Goal: Transaction & Acquisition: Purchase product/service

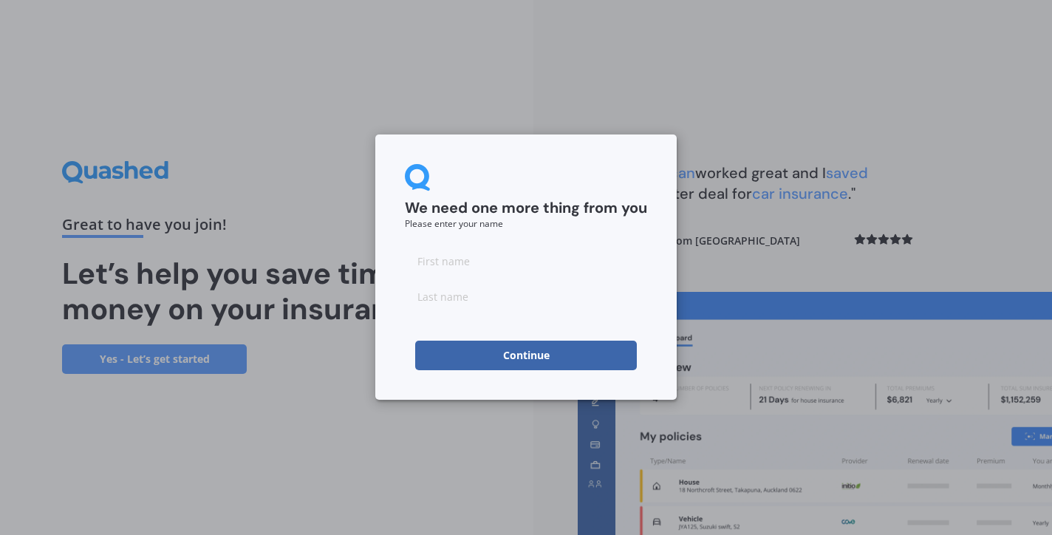
click at [445, 263] on input at bounding box center [526, 261] width 242 height 30
type input "[PERSON_NAME]"
drag, startPoint x: 445, startPoint y: 292, endPoint x: 430, endPoint y: 299, distance: 16.2
click at [430, 299] on input at bounding box center [526, 297] width 242 height 30
type input "t"
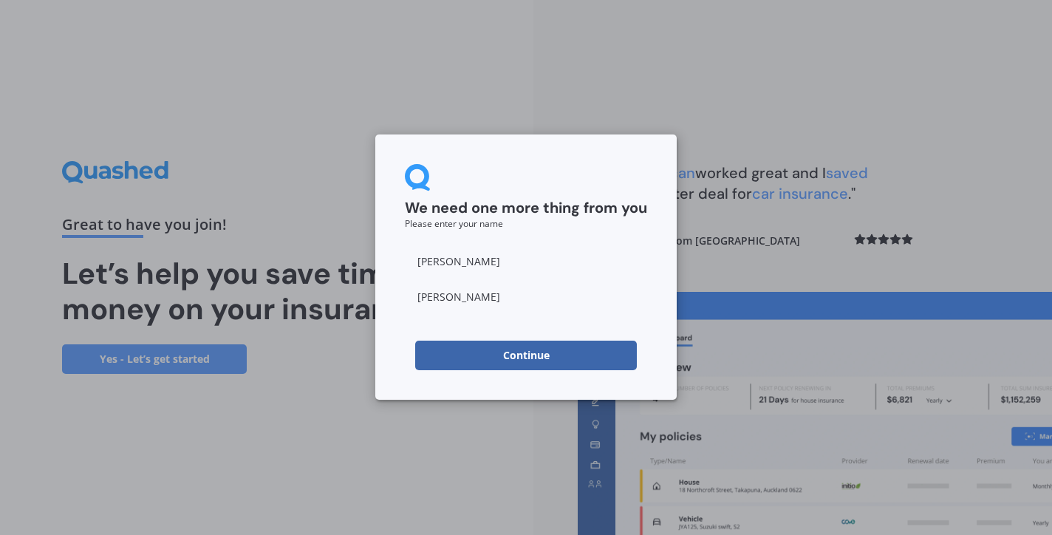
click at [419, 296] on input "[PERSON_NAME]" at bounding box center [526, 297] width 242 height 30
click at [466, 304] on input "[PERSON_NAME]" at bounding box center [526, 297] width 242 height 30
type input "[PERSON_NAME]"
click at [618, 386] on div "We need one more thing from you Please enter your name [PERSON_NAME] Continue" at bounding box center [526, 266] width 302 height 265
click at [530, 355] on button "Continue" at bounding box center [526, 356] width 222 height 30
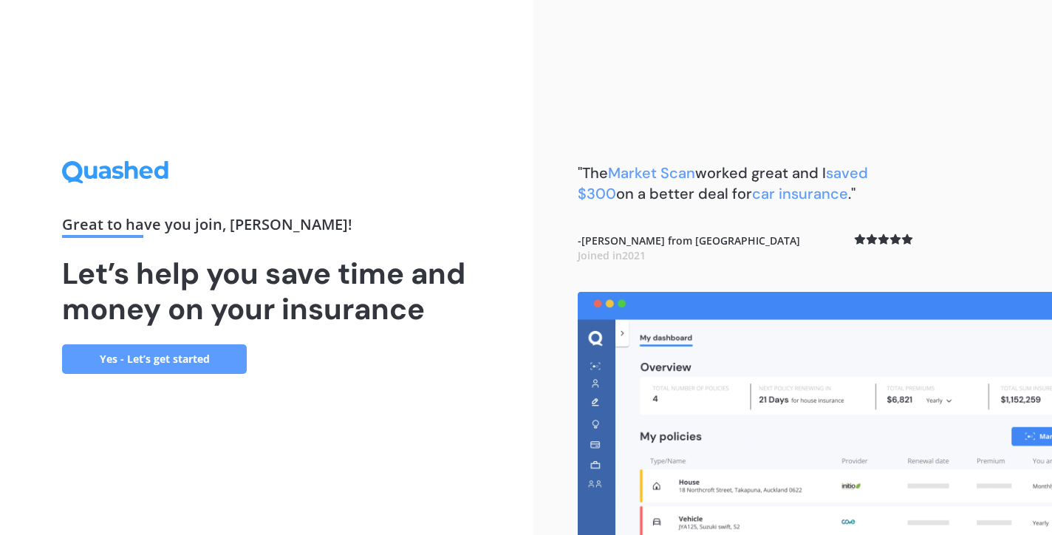
click at [131, 356] on link "Yes - Let’s get started" at bounding box center [154, 359] width 185 height 30
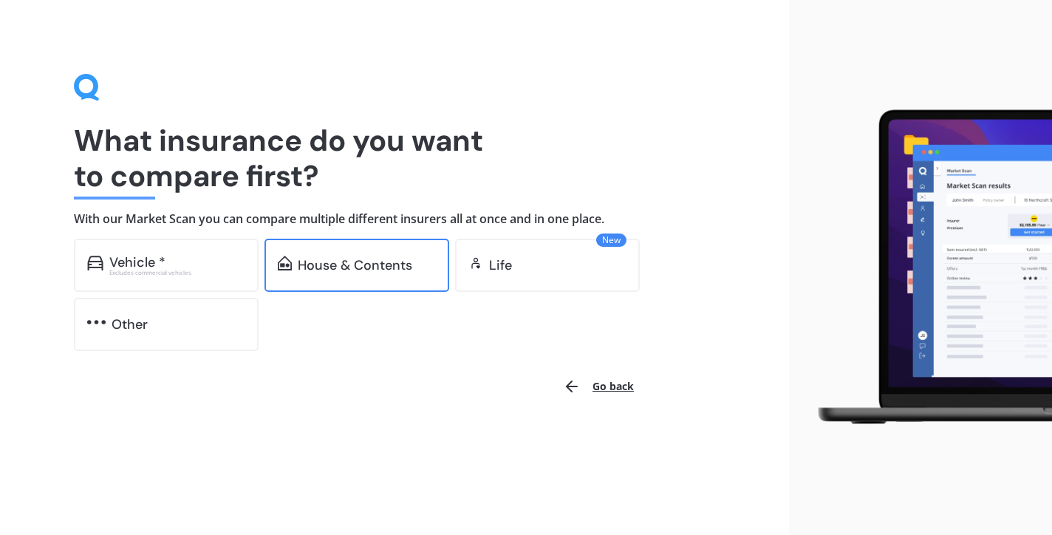
click at [343, 269] on div "House & Contents" at bounding box center [355, 265] width 115 height 15
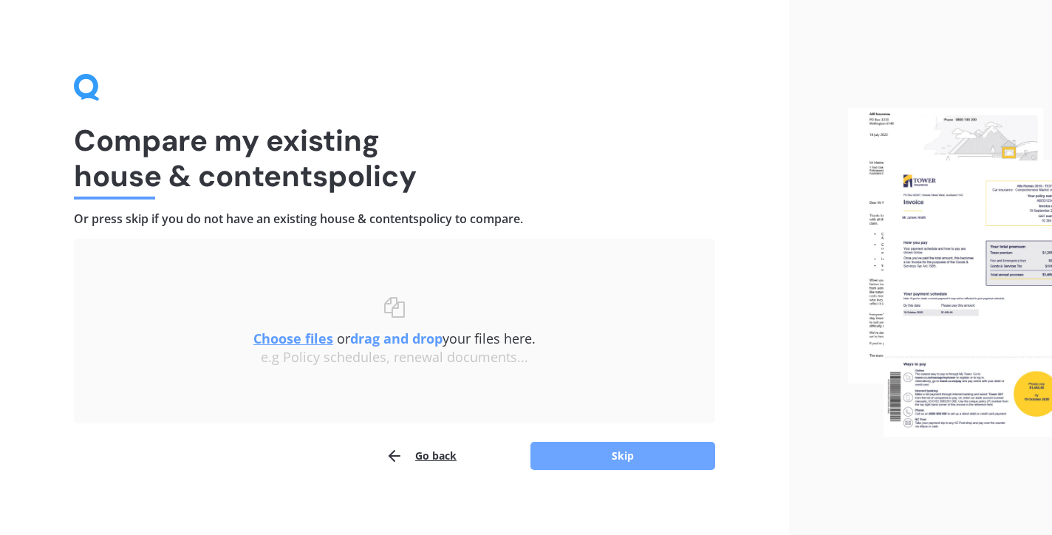
click at [576, 449] on button "Skip" at bounding box center [623, 456] width 185 height 28
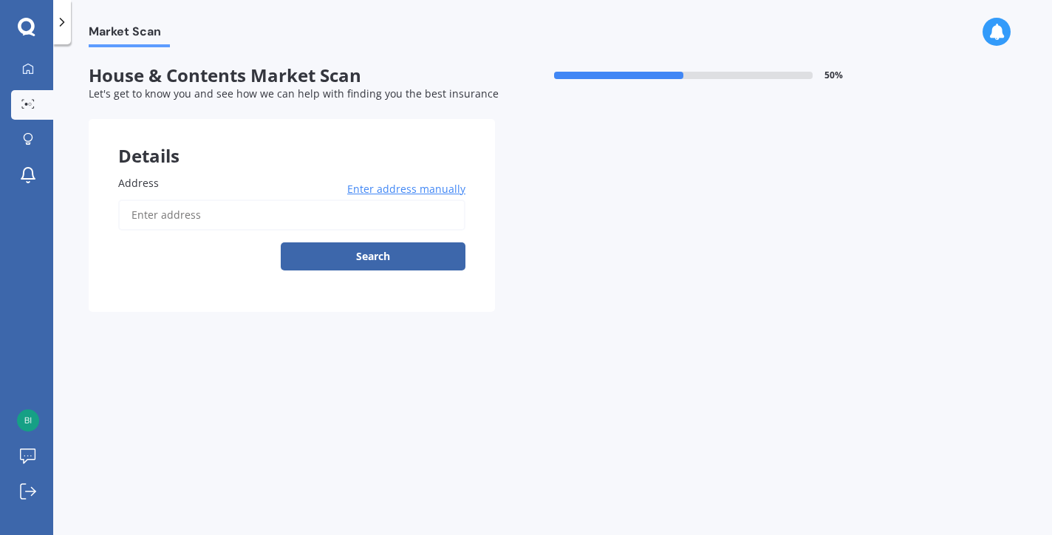
click at [172, 207] on input "Address" at bounding box center [291, 215] width 347 height 31
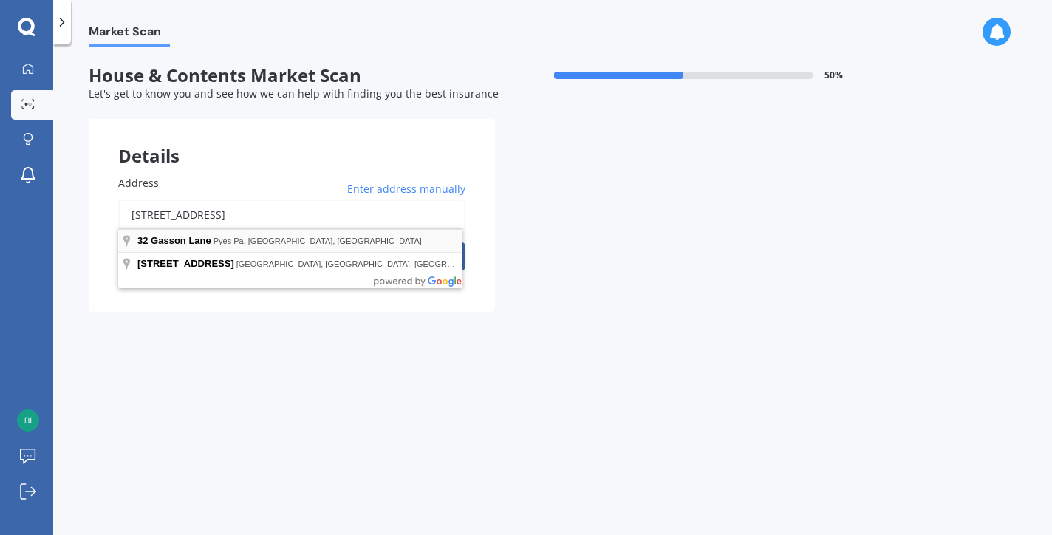
type input "[STREET_ADDRESS]"
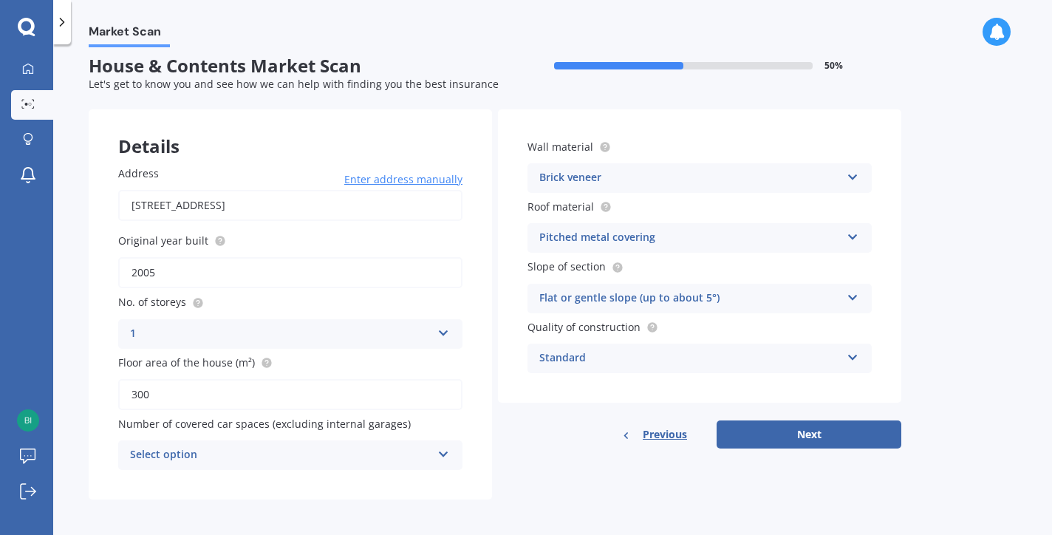
scroll to position [9, 0]
click at [834, 432] on button "Next" at bounding box center [809, 435] width 185 height 28
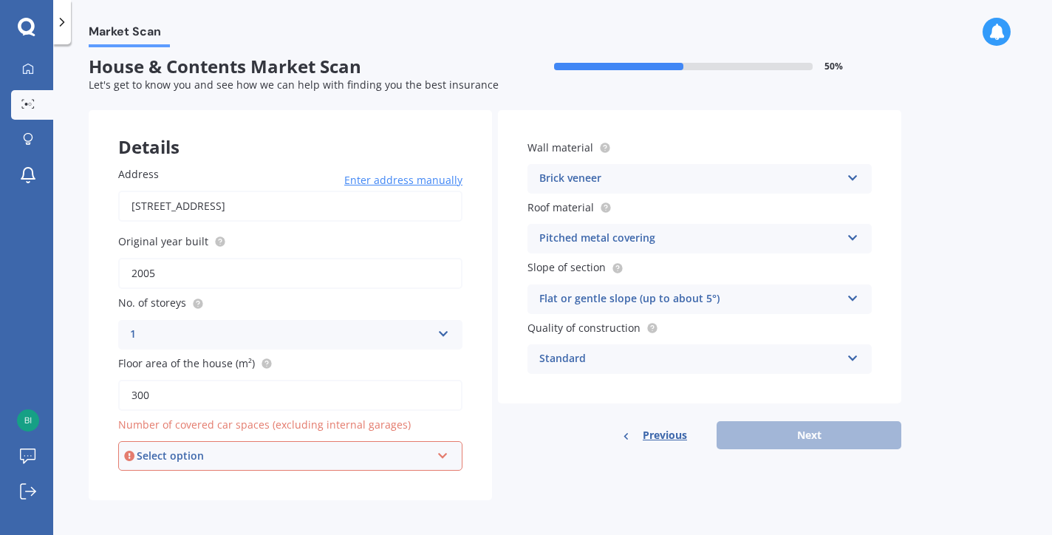
click at [440, 450] on icon at bounding box center [443, 453] width 13 height 10
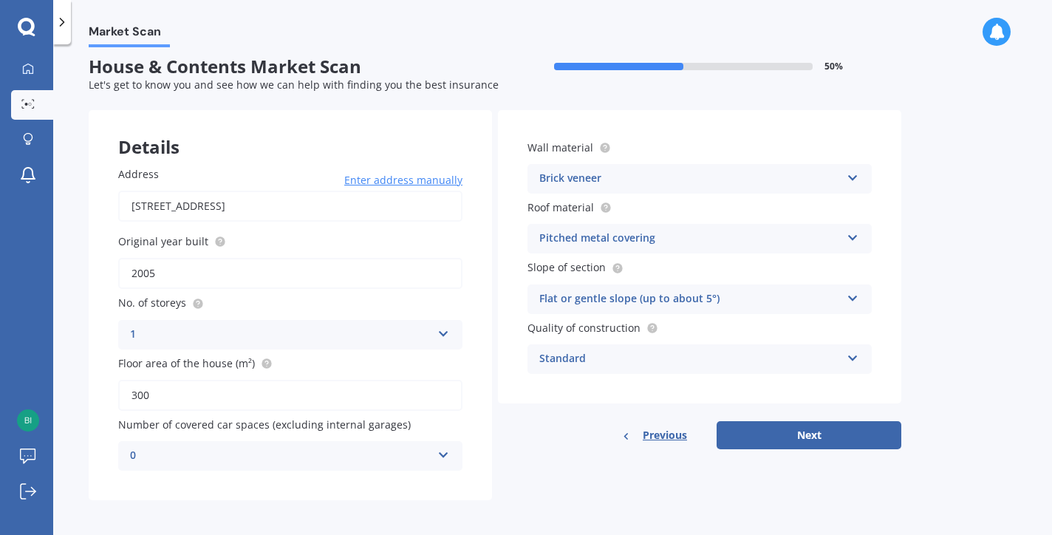
click at [481, 400] on div "Address [STREET_ADDRESS] Enter address manually Search Original year built 2005…" at bounding box center [290, 319] width 403 height 364
click at [446, 449] on icon at bounding box center [443, 452] width 13 height 10
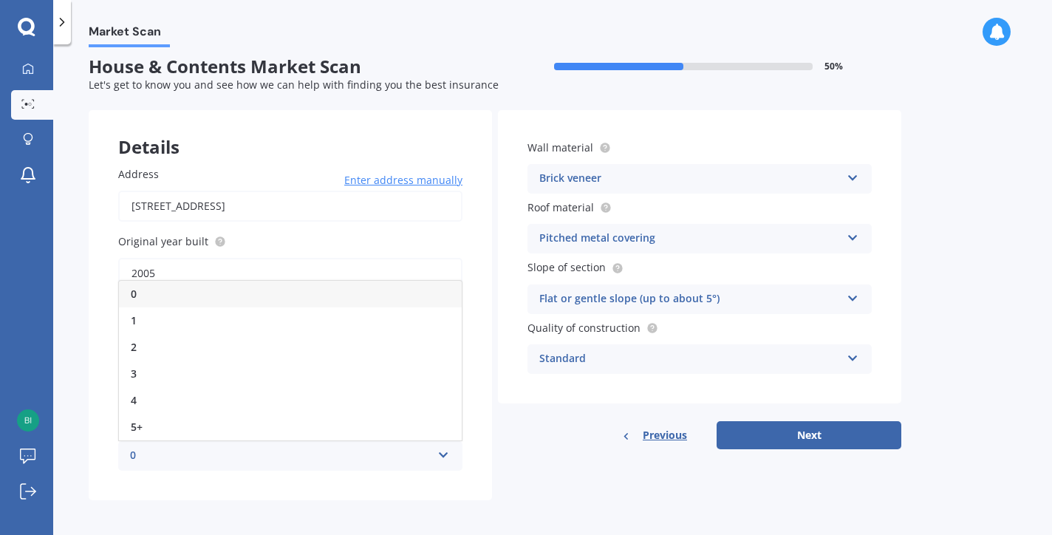
click at [192, 290] on div "0" at bounding box center [290, 294] width 343 height 27
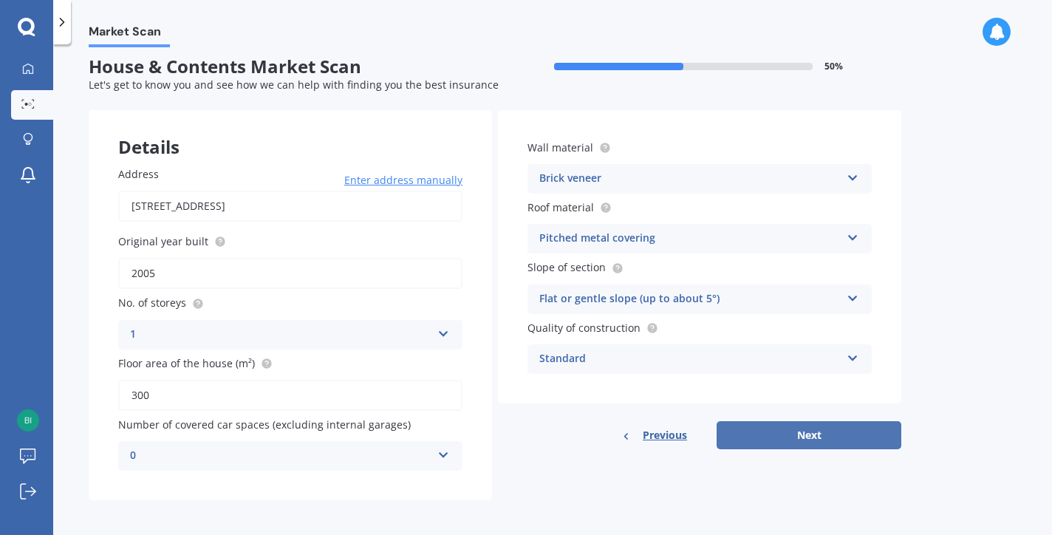
click at [811, 431] on button "Next" at bounding box center [809, 435] width 185 height 28
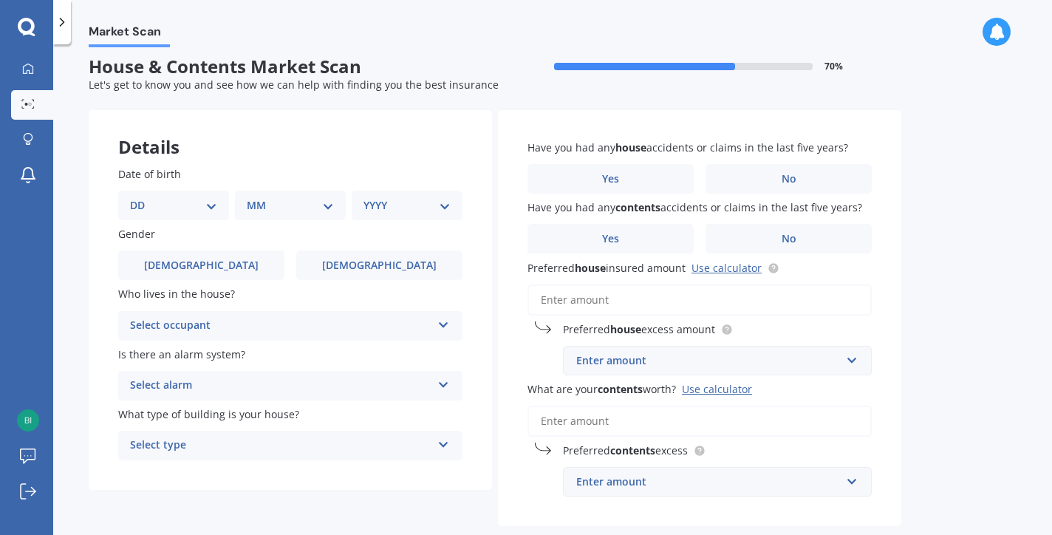
scroll to position [0, 0]
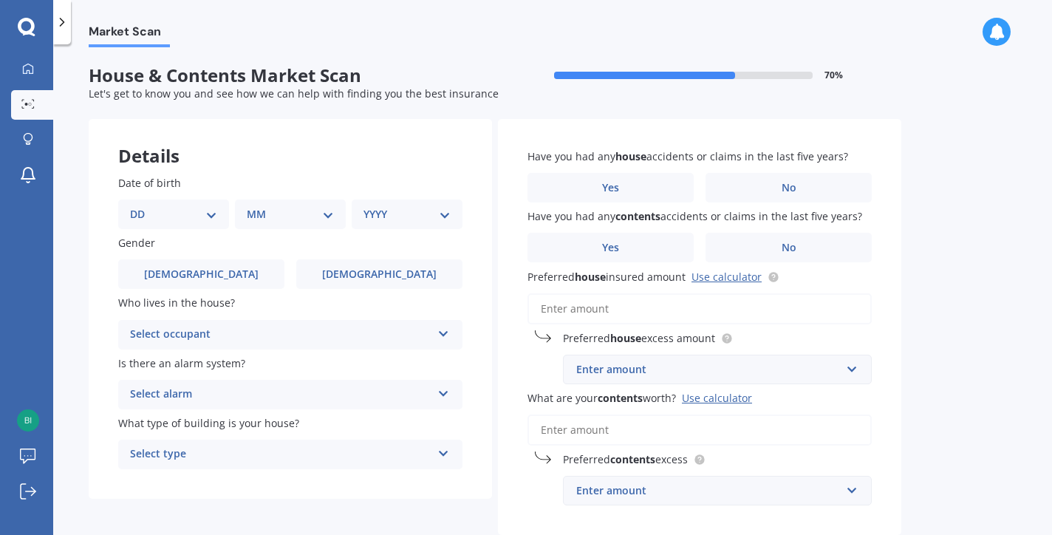
select select "20"
select select "09"
select select "1977"
click at [336, 265] on label "[DEMOGRAPHIC_DATA]" at bounding box center [379, 274] width 166 height 30
click at [0, 0] on input "[DEMOGRAPHIC_DATA]" at bounding box center [0, 0] width 0 height 0
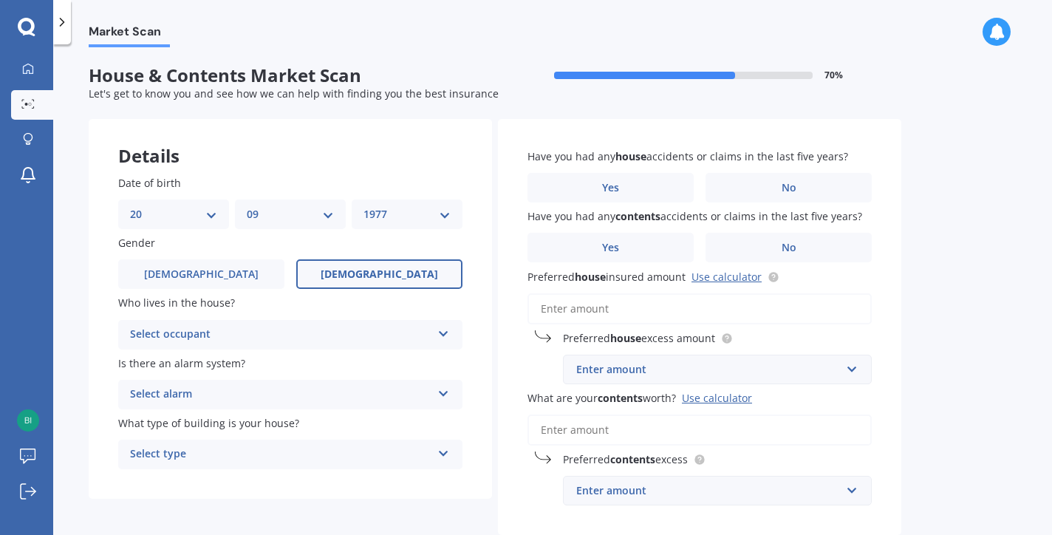
click at [441, 328] on icon at bounding box center [443, 331] width 13 height 10
click at [408, 358] on div "Owner" at bounding box center [290, 363] width 343 height 27
click at [443, 386] on icon at bounding box center [443, 391] width 13 height 10
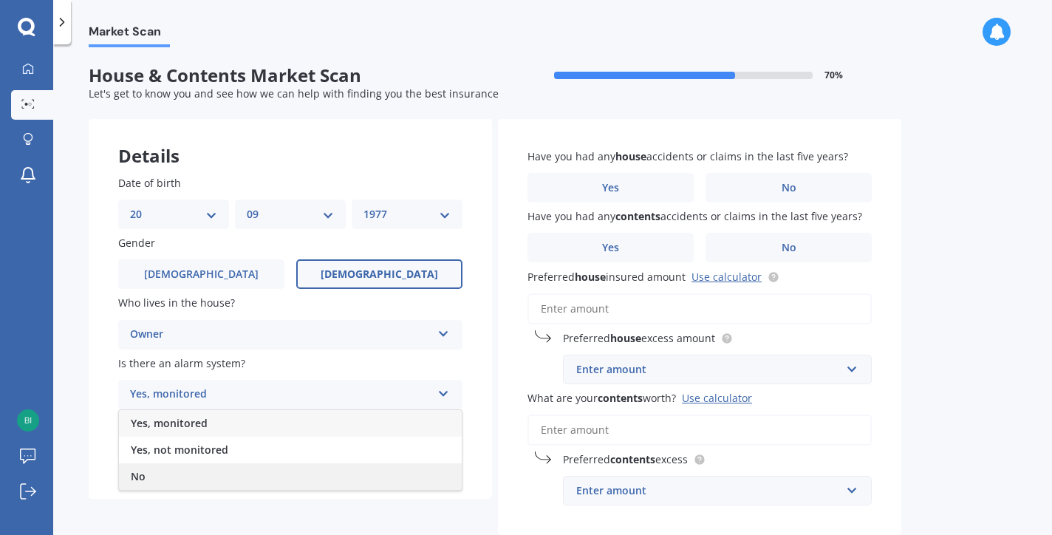
click at [251, 477] on div "No" at bounding box center [290, 476] width 343 height 27
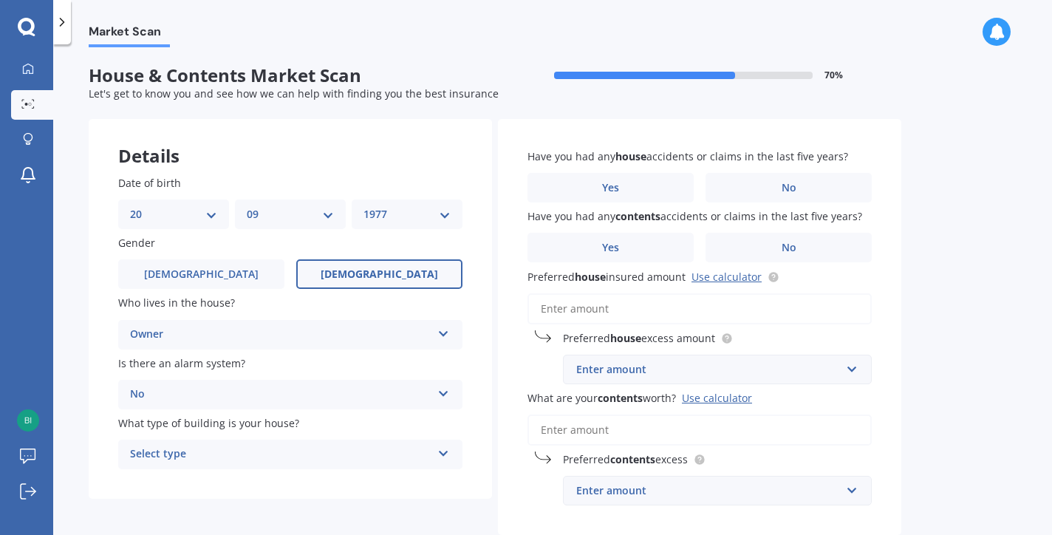
click at [443, 450] on icon at bounding box center [443, 451] width 13 height 10
click at [338, 364] on div "Freestanding" at bounding box center [290, 372] width 343 height 27
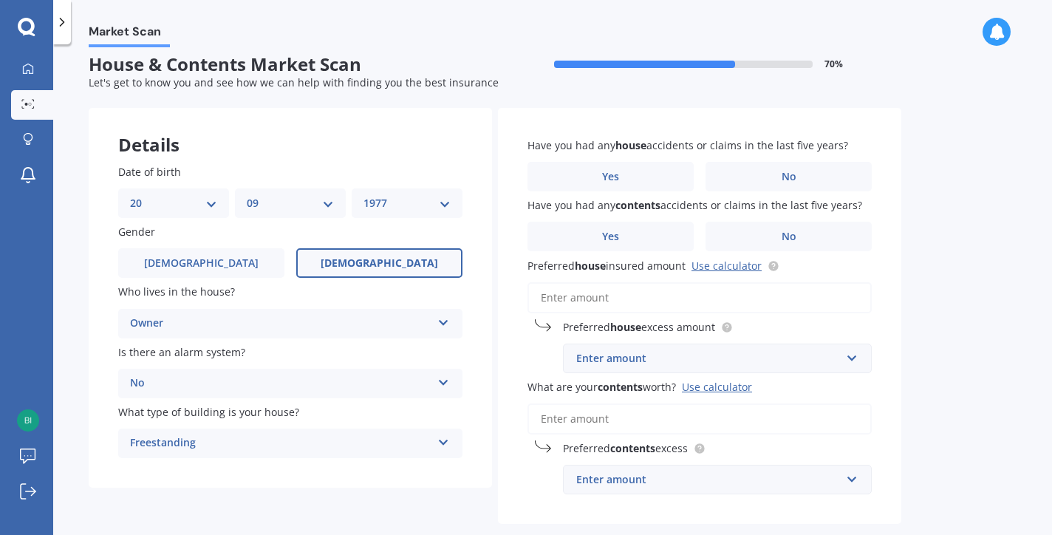
scroll to position [12, 0]
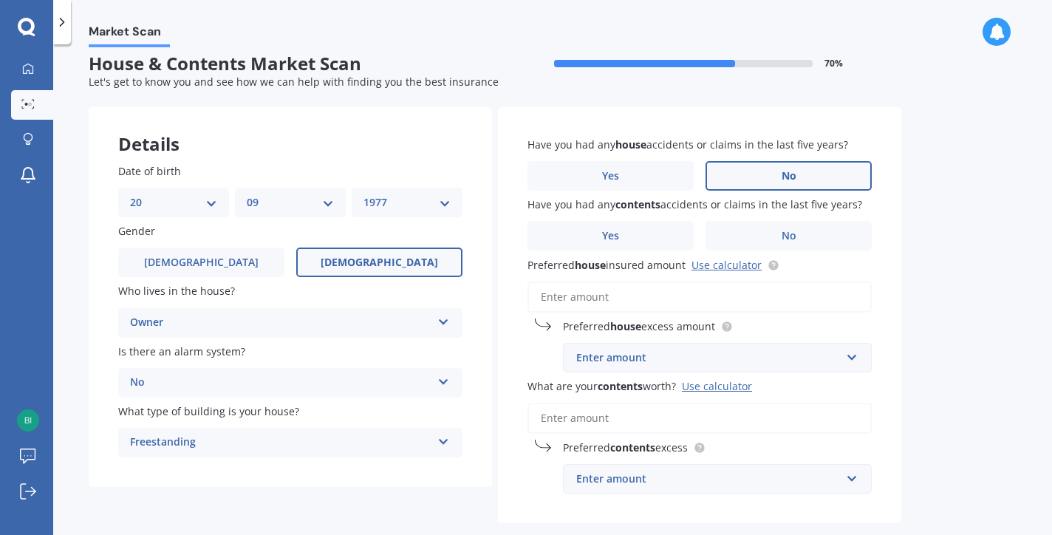
click at [766, 174] on label "No" at bounding box center [789, 176] width 166 height 30
click at [0, 0] on input "No" at bounding box center [0, 0] width 0 height 0
click at [757, 231] on label "No" at bounding box center [789, 236] width 166 height 30
click at [0, 0] on input "No" at bounding box center [0, 0] width 0 height 0
click at [593, 299] on input "Preferred house insured amount Use calculator" at bounding box center [700, 297] width 344 height 31
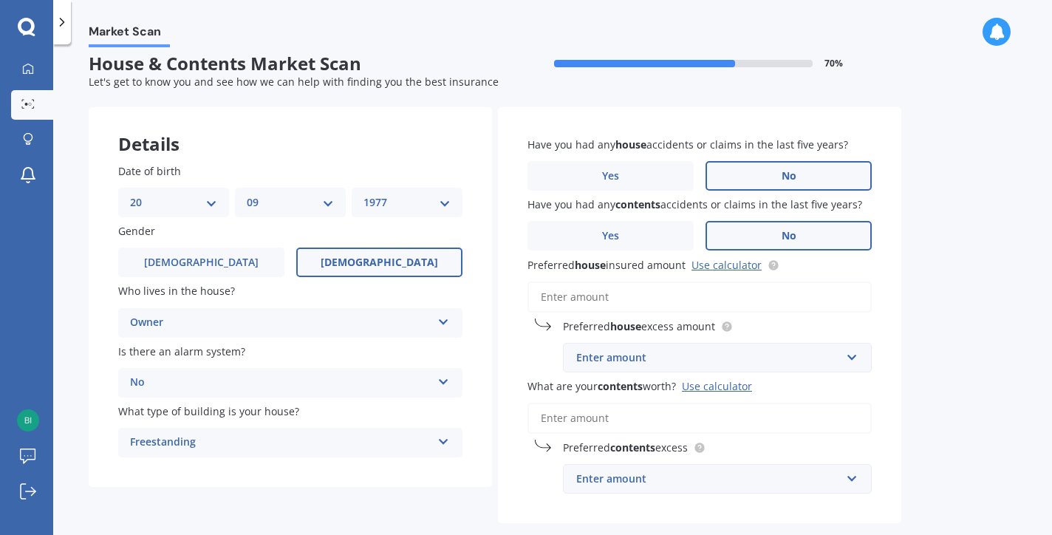
type input "$2"
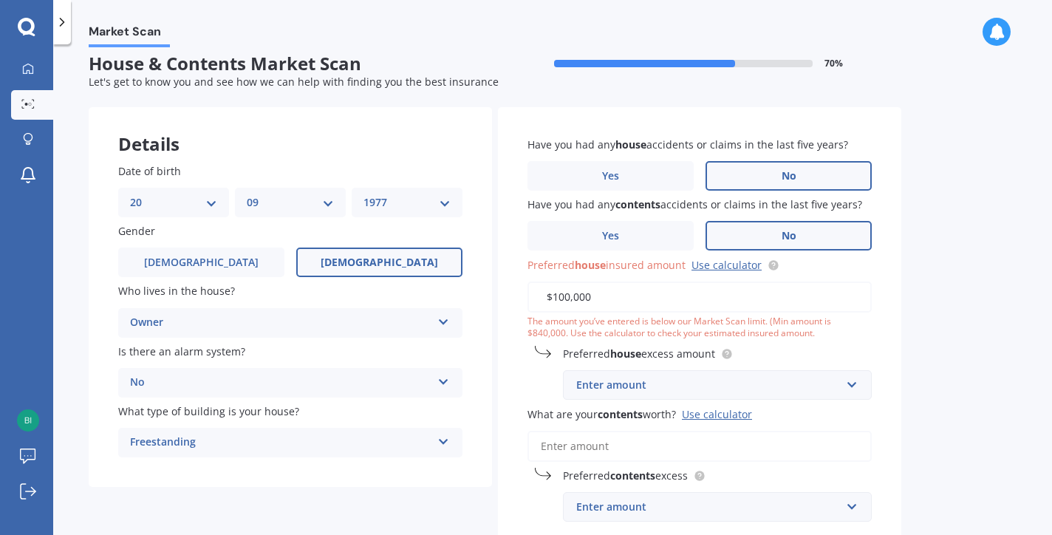
type input "$1,000,000"
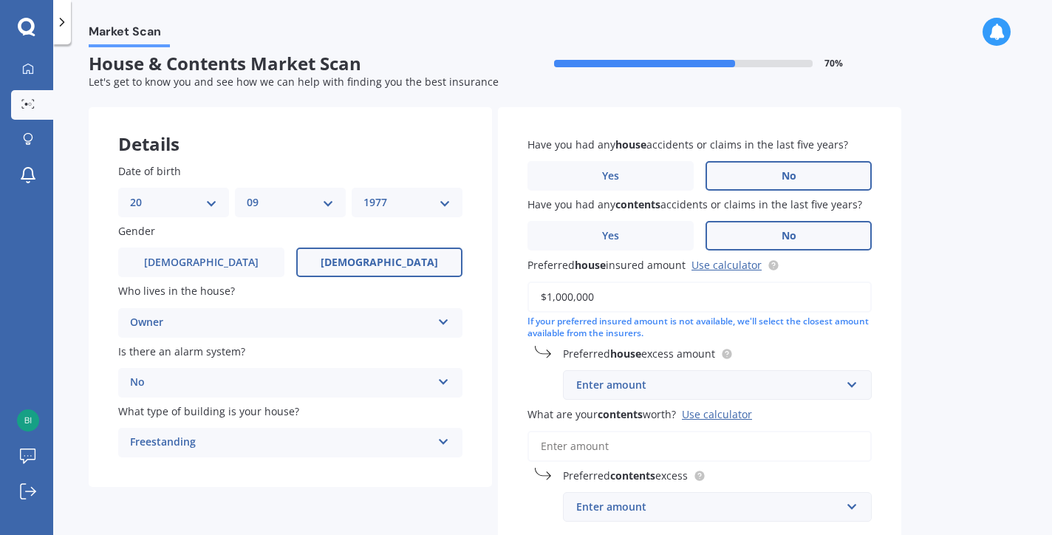
click at [652, 382] on div "Enter amount" at bounding box center [708, 385] width 265 height 16
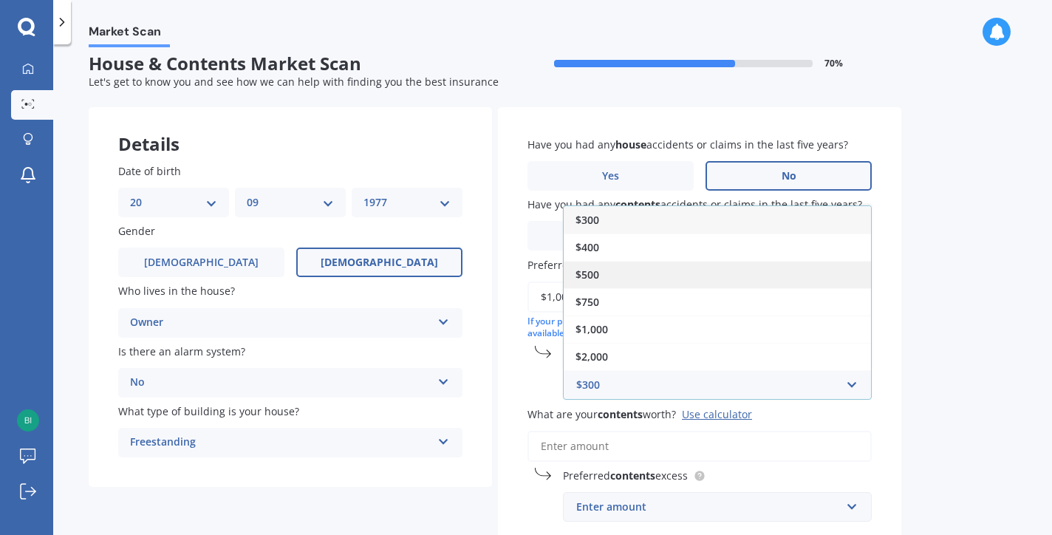
click at [593, 276] on span "$500" at bounding box center [588, 275] width 24 height 14
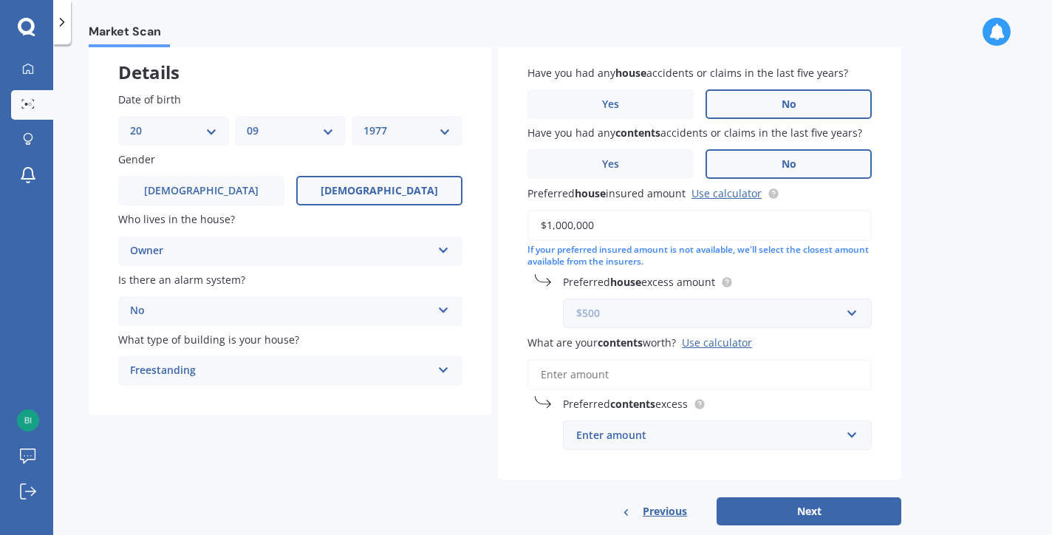
scroll to position [90, 0]
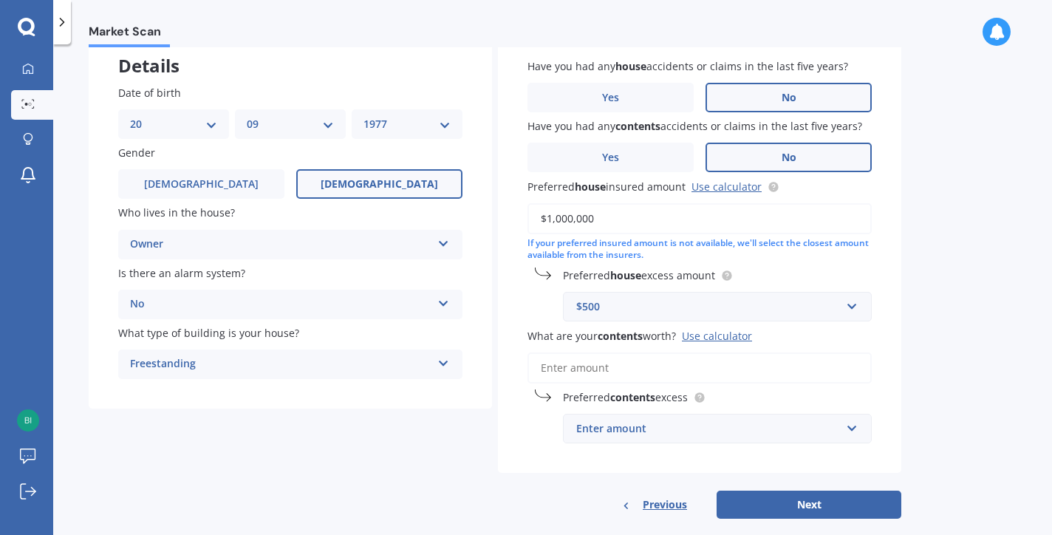
click at [572, 367] on input "What are your contents worth? Use calculator" at bounding box center [700, 367] width 344 height 31
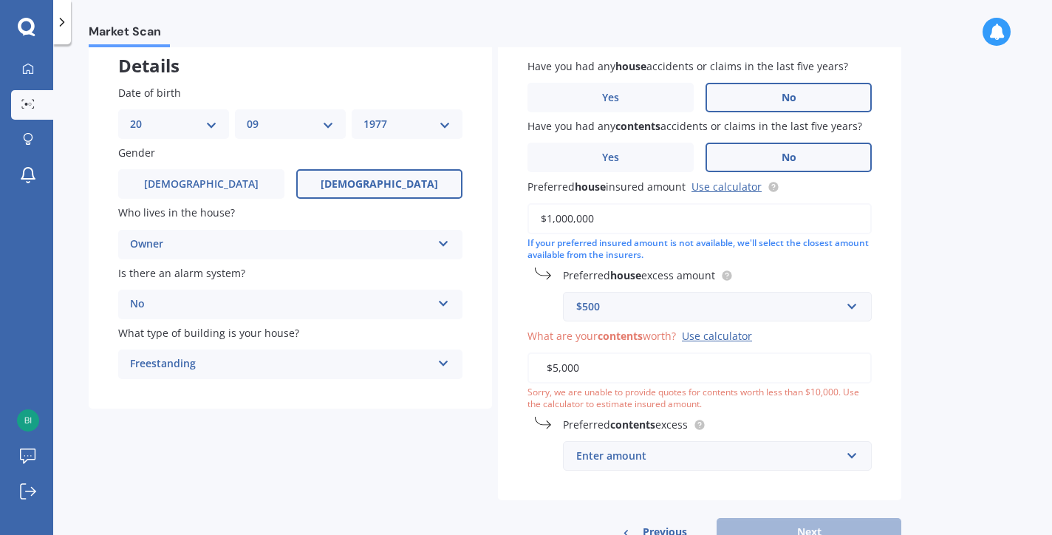
type input "$50,000"
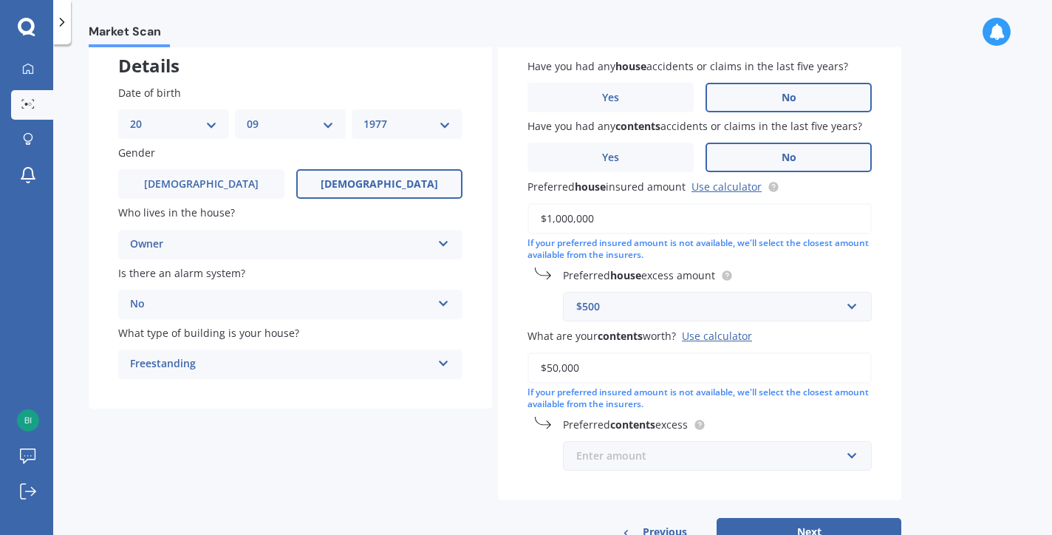
click at [853, 452] on input "text" at bounding box center [713, 456] width 296 height 28
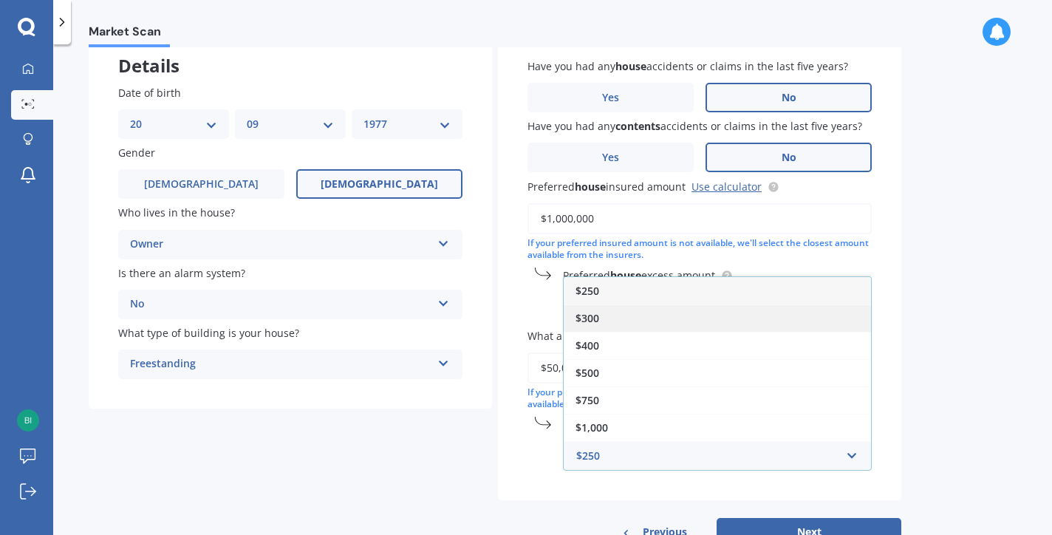
click at [591, 312] on span "$300" at bounding box center [588, 318] width 24 height 14
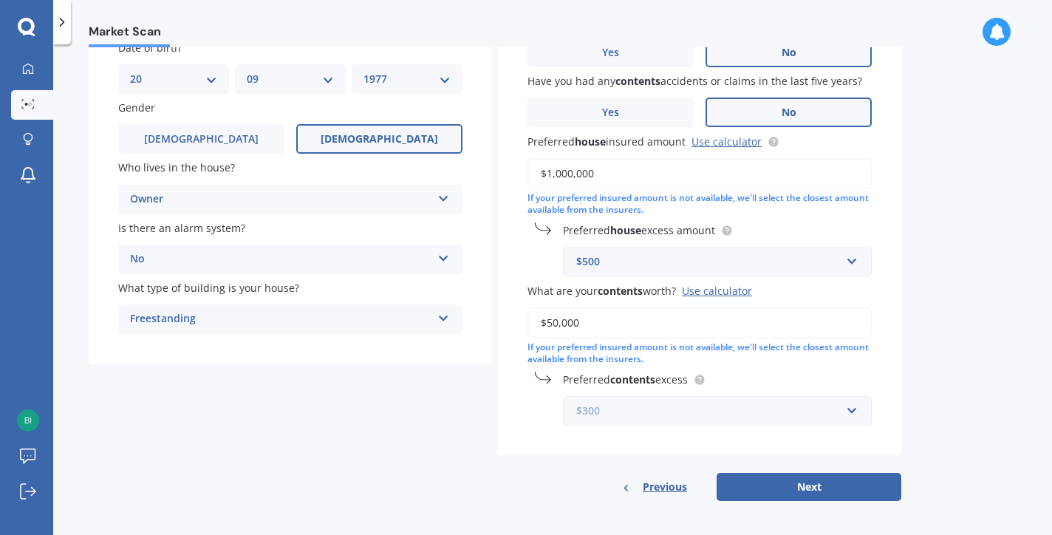
scroll to position [134, 0]
click at [755, 485] on button "Next" at bounding box center [809, 488] width 185 height 28
select select "20"
select select "09"
select select "1977"
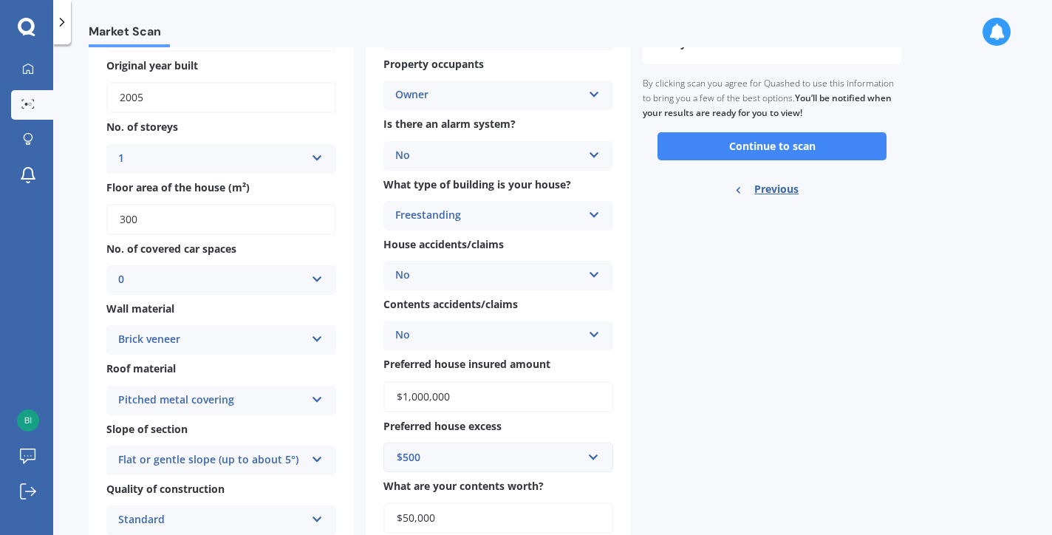
scroll to position [0, 0]
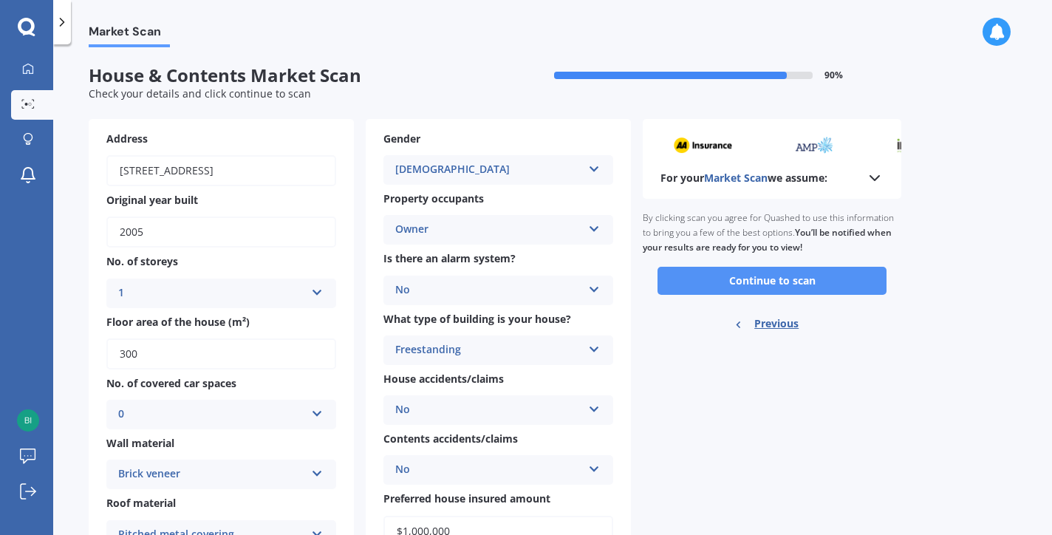
click at [772, 282] on button "Continue to scan" at bounding box center [772, 281] width 229 height 28
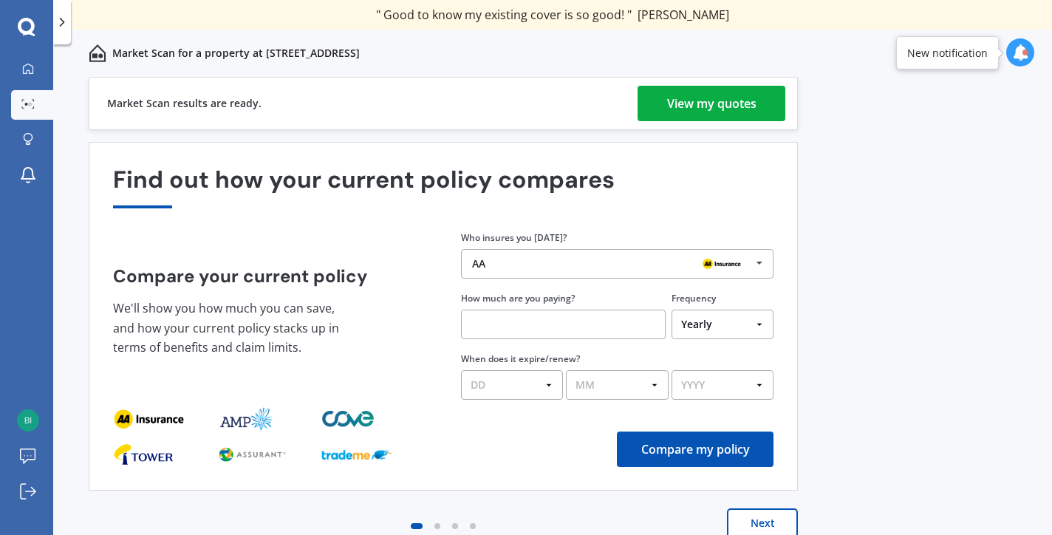
click at [677, 107] on div "View my quotes" at bounding box center [711, 103] width 89 height 35
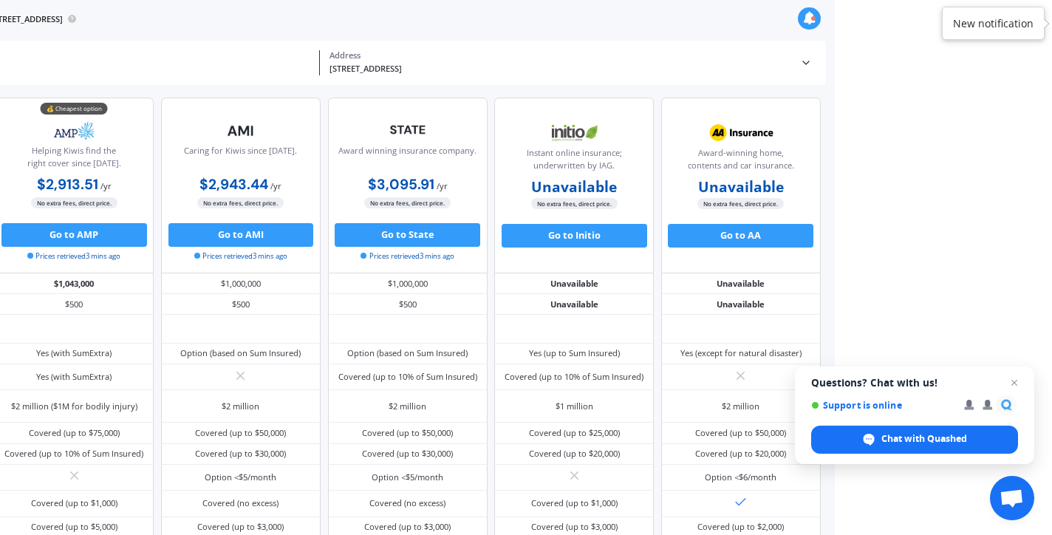
scroll to position [0, 217]
click at [1017, 384] on span "Open chat" at bounding box center [1015, 383] width 18 height 18
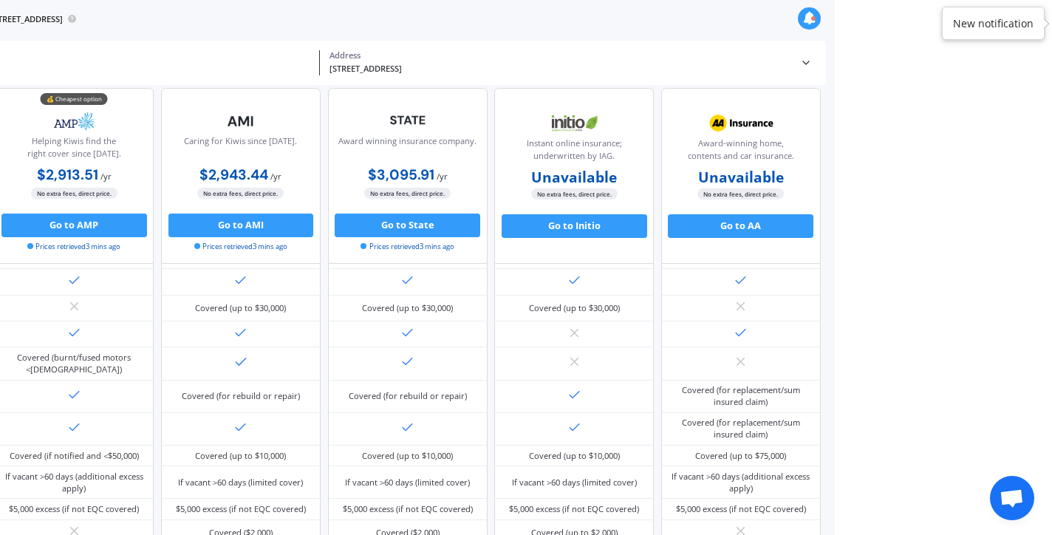
click at [206, 18] on div "Market Scan for a property at [STREET_ADDRESS]" at bounding box center [330, 19] width 1009 height 38
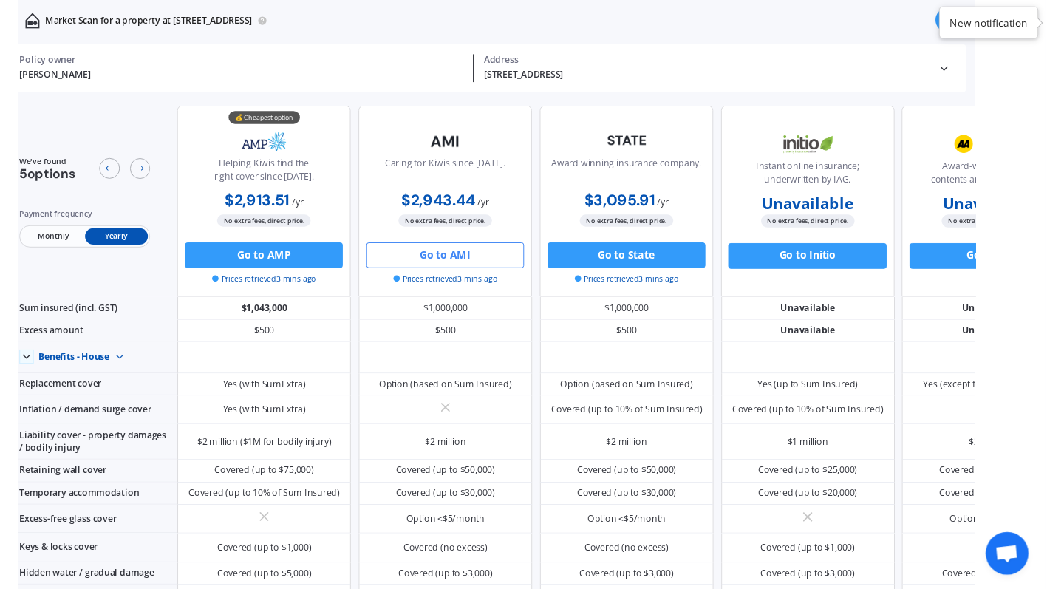
scroll to position [0, 0]
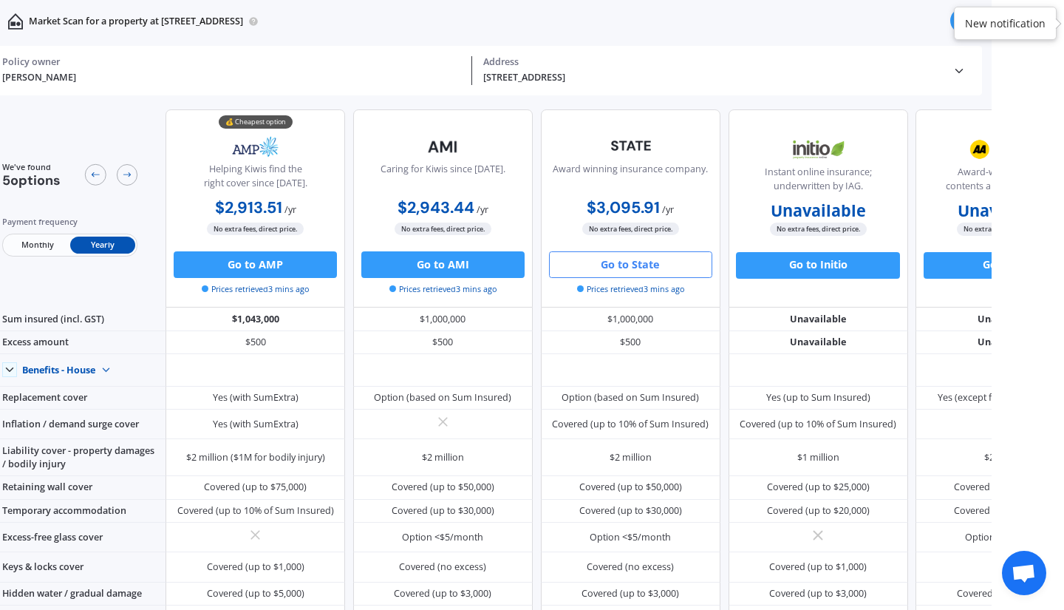
click at [604, 263] on button "Go to State" at bounding box center [630, 264] width 163 height 27
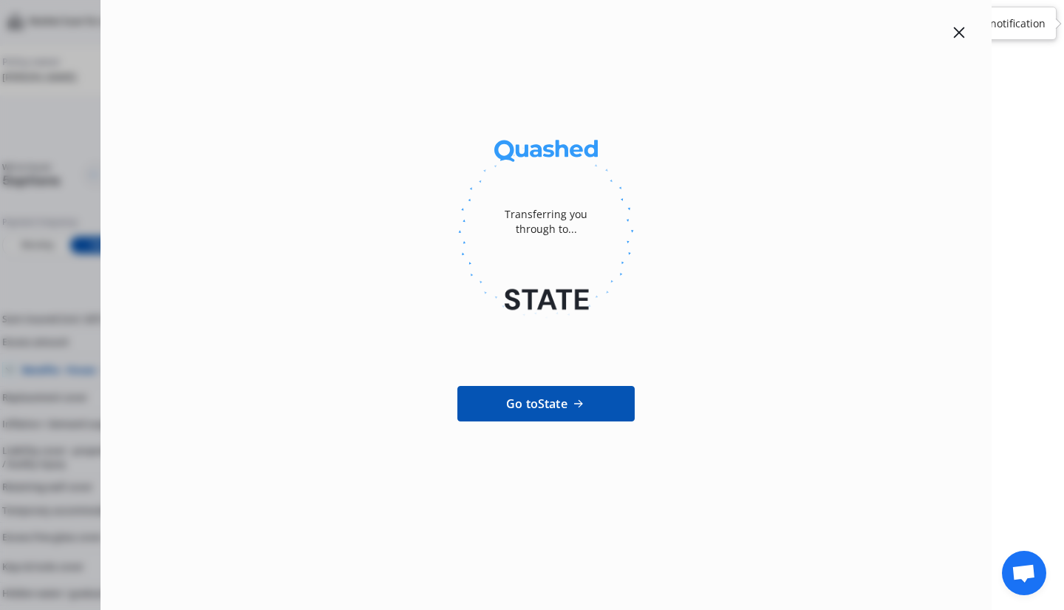
click at [494, 408] on link "Go to State" at bounding box center [545, 403] width 177 height 35
